Goal: Task Accomplishment & Management: Manage account settings

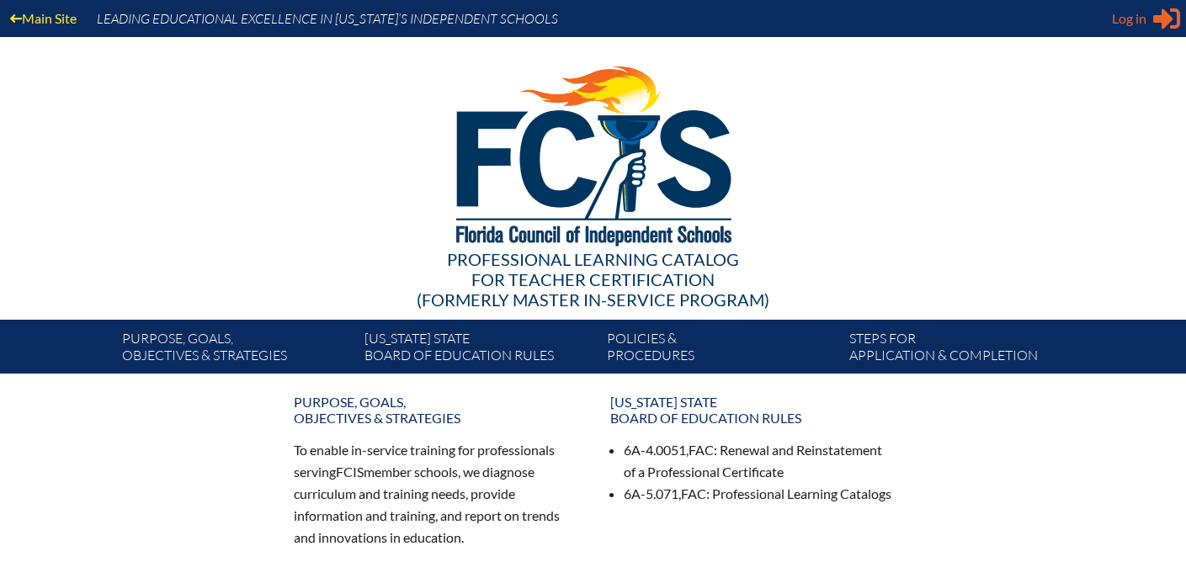
click at [1131, 17] on span "Log in" at bounding box center [1129, 18] width 35 height 20
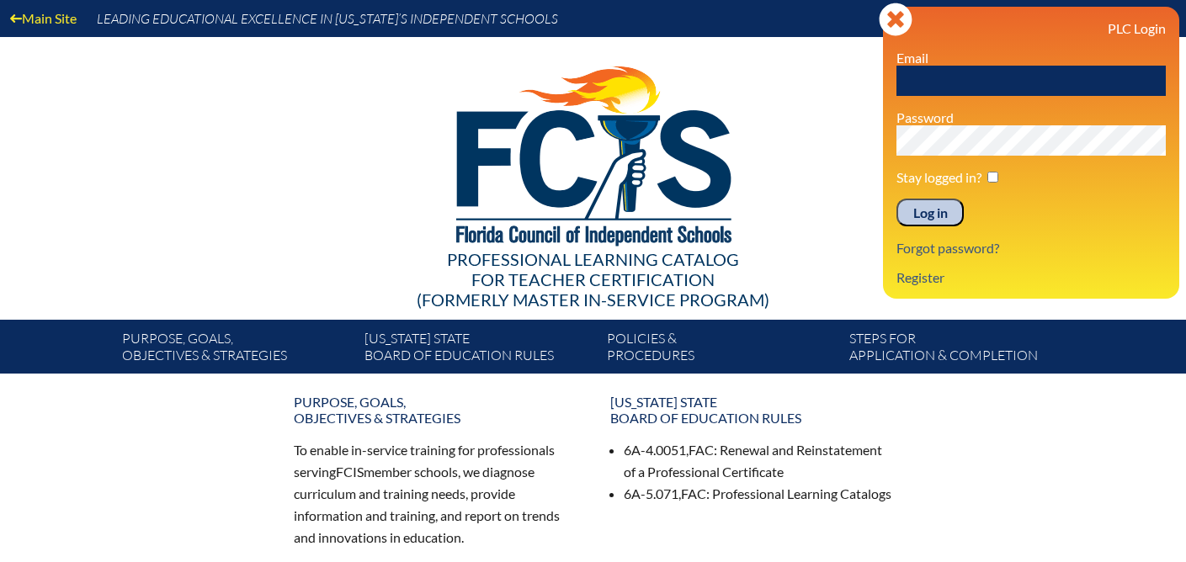
click at [993, 85] on input "text" at bounding box center [1031, 81] width 269 height 30
type input "[EMAIL_ADDRESS][DOMAIN_NAME]"
click at [938, 214] on input "Log in" at bounding box center [930, 213] width 67 height 29
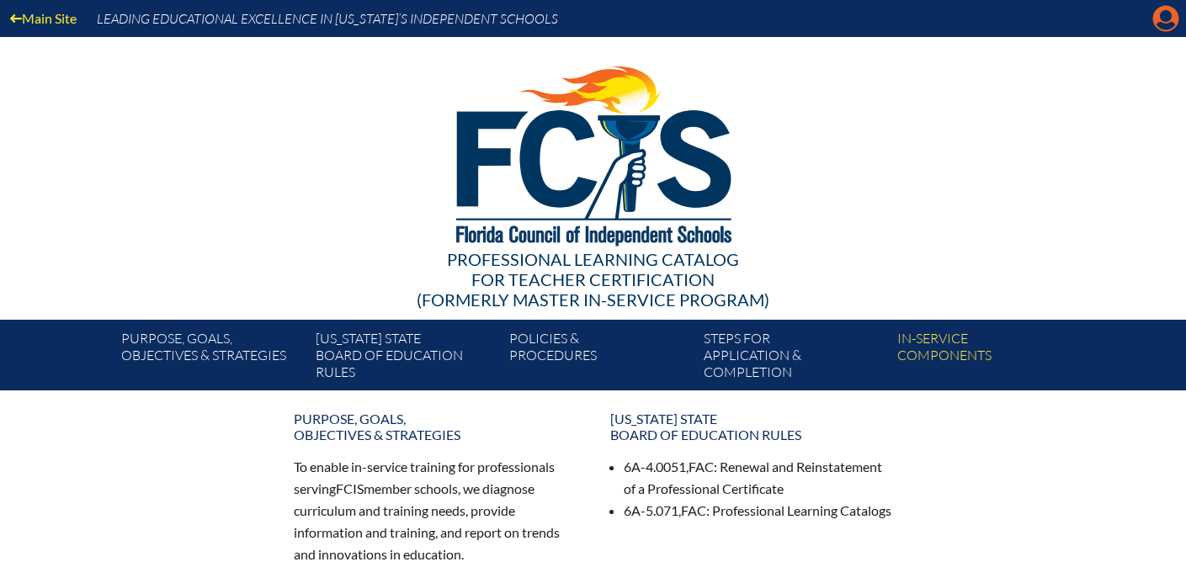
click at [1171, 23] on icon "Manage account" at bounding box center [1165, 18] width 27 height 27
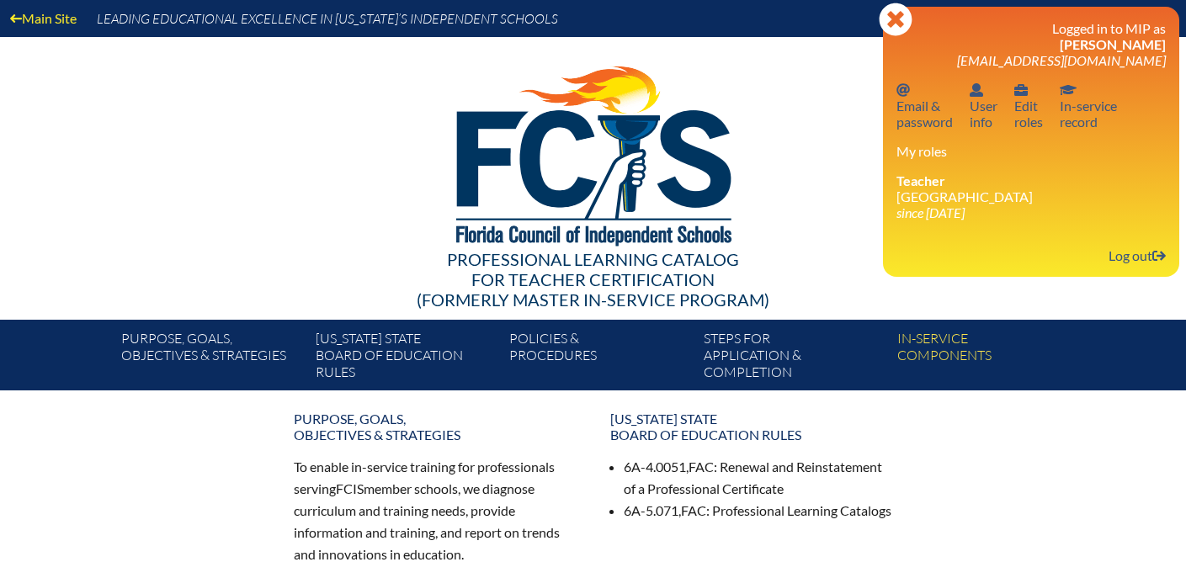
click at [830, 114] on div at bounding box center [594, 153] width 970 height 232
click at [982, 103] on link "User info User info" at bounding box center [983, 105] width 41 height 55
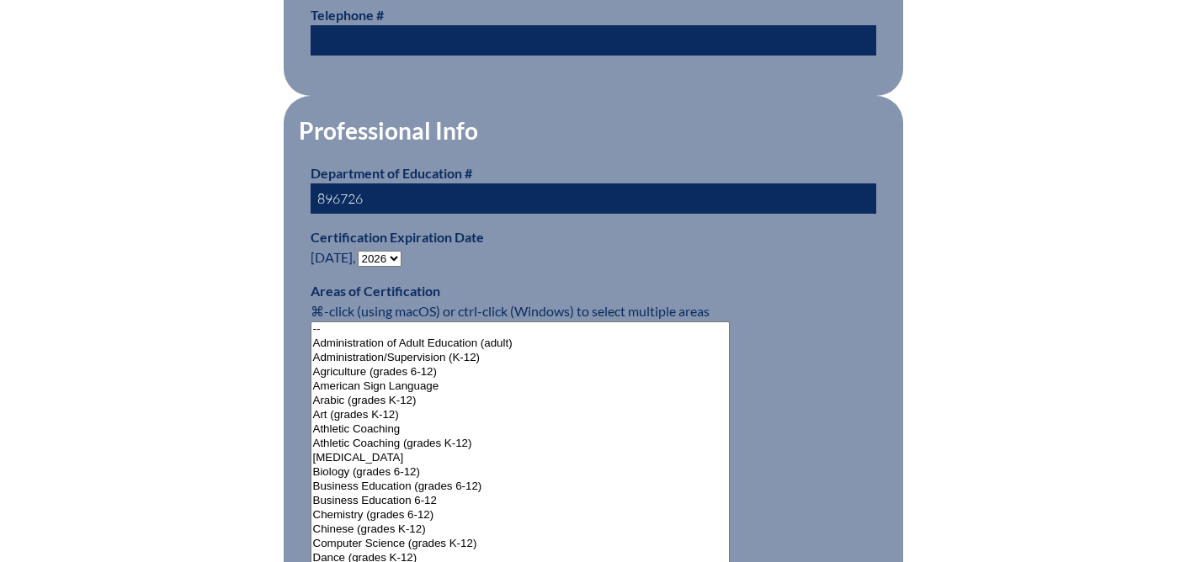
scroll to position [961, 0]
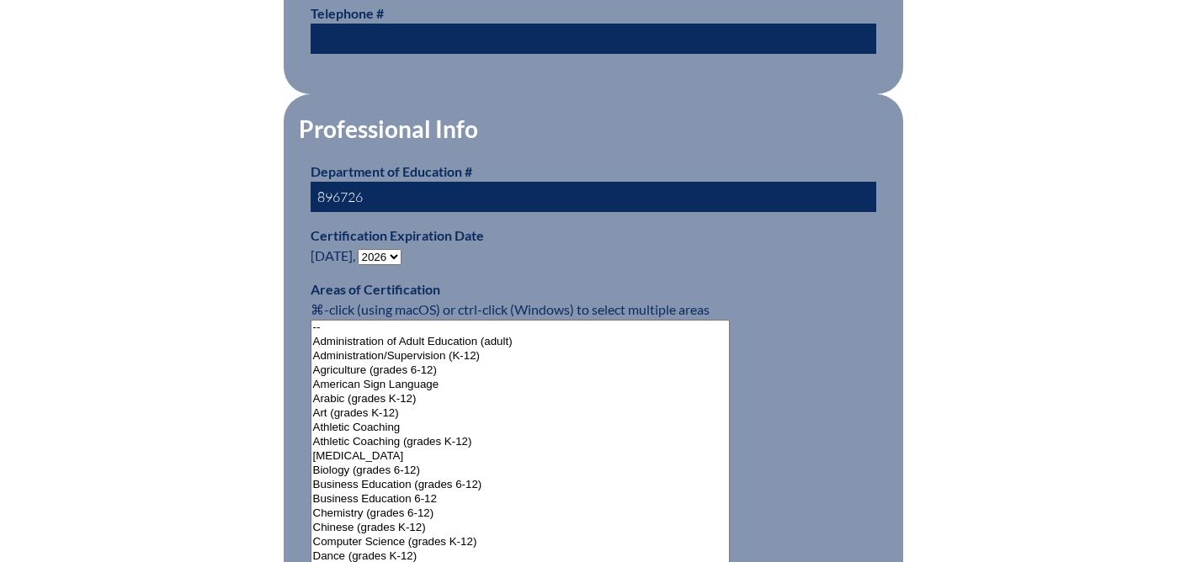
click at [397, 252] on select "- 2031 2030 2029 2028 2027 2026 2025 2024 2023 2022 2021 2020 2019 2018 2017 20…" at bounding box center [380, 257] width 44 height 16
select select "2031"
click at [361, 249] on select "- 2031 2030 2029 2028 2027 2026 2025 2024 2023 2022 2021 2020 2019 2018 2017 20…" at bounding box center [380, 257] width 44 height 16
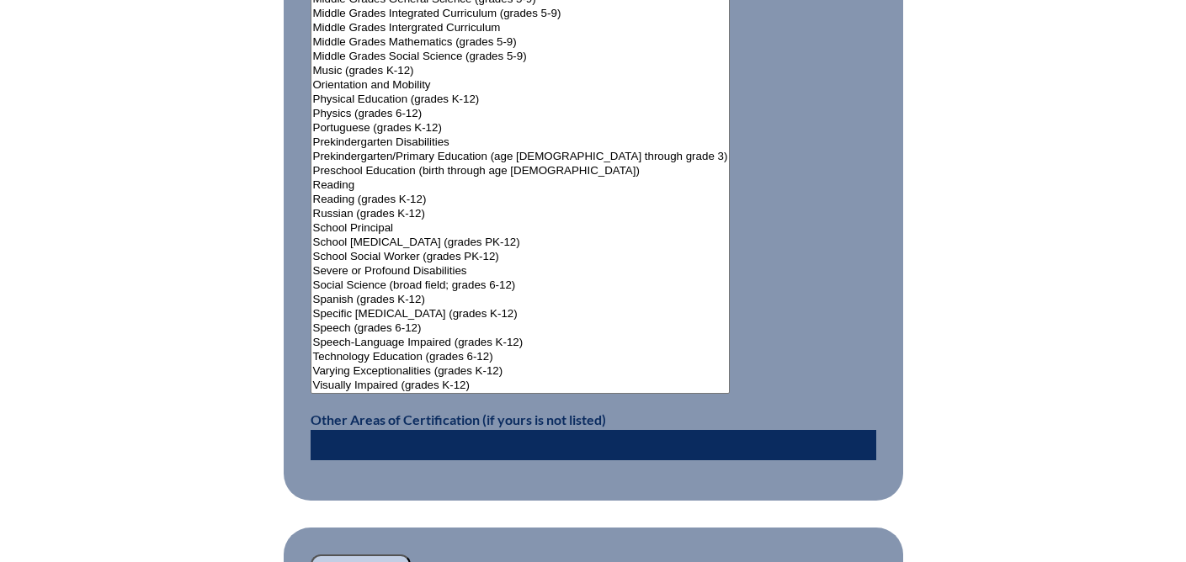
scroll to position [2405, 0]
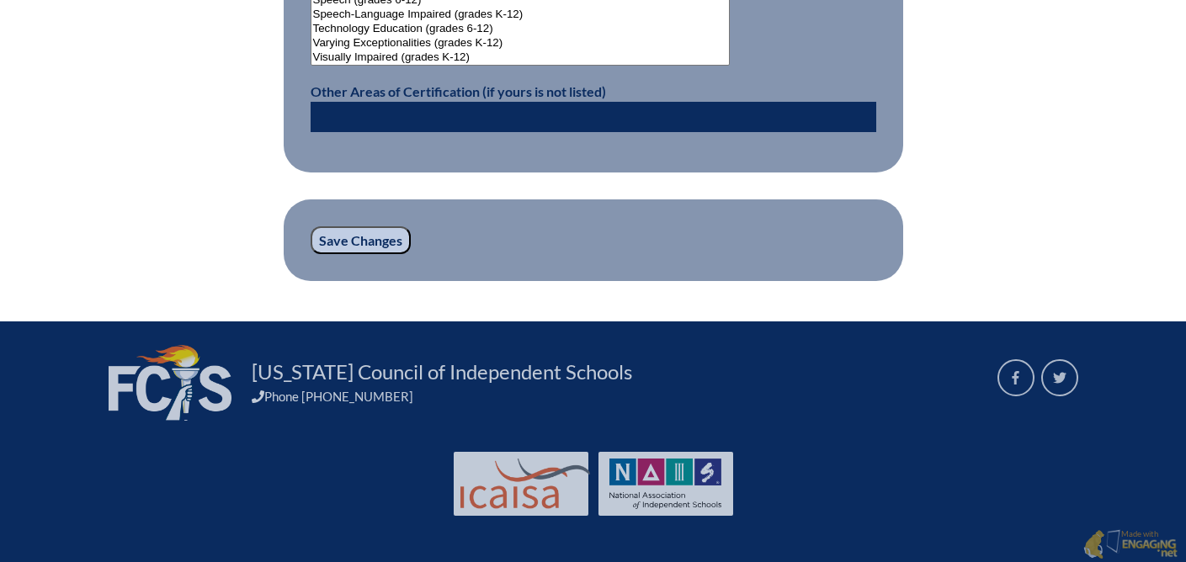
click at [368, 234] on input "Save Changes" at bounding box center [361, 240] width 100 height 29
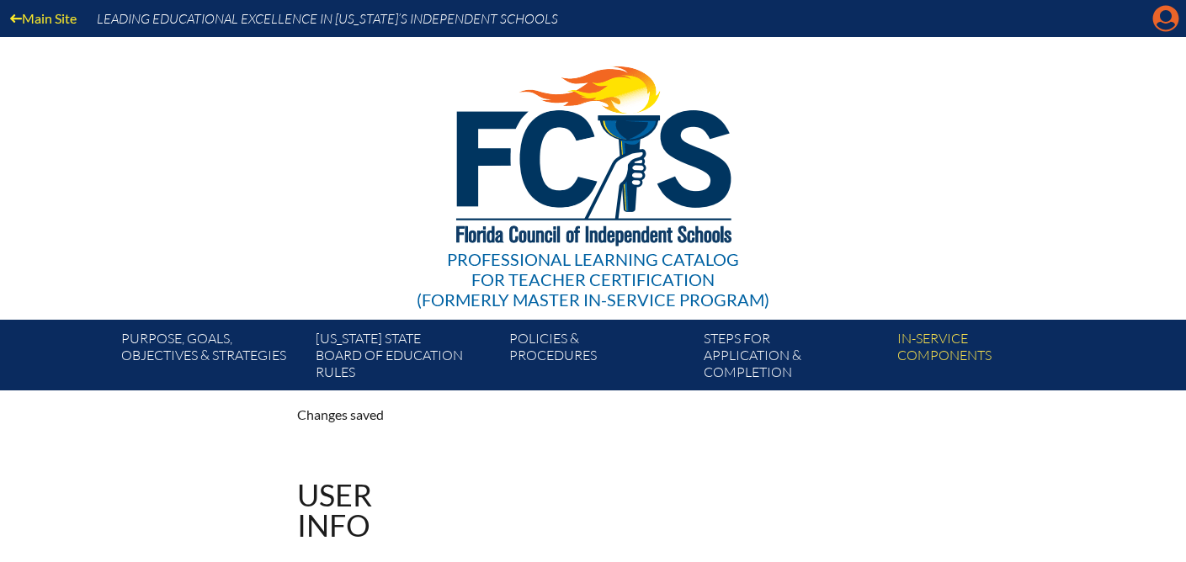
click at [1169, 17] on icon "Manage account" at bounding box center [1165, 18] width 27 height 27
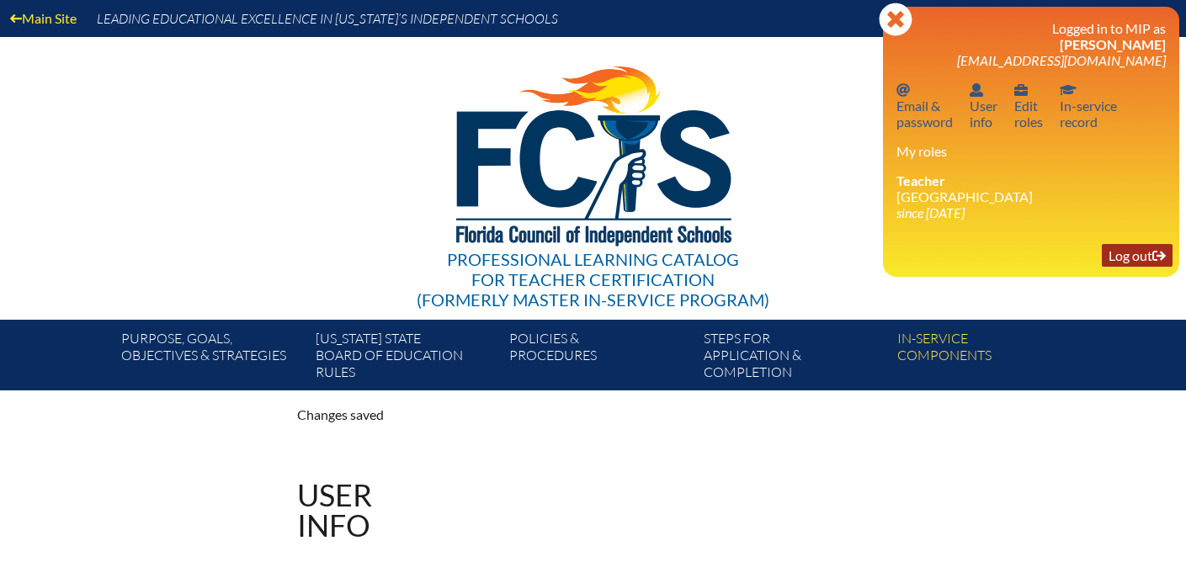
click at [1137, 267] on link "Log out Log out" at bounding box center [1137, 255] width 71 height 23
